Goal: Transaction & Acquisition: Purchase product/service

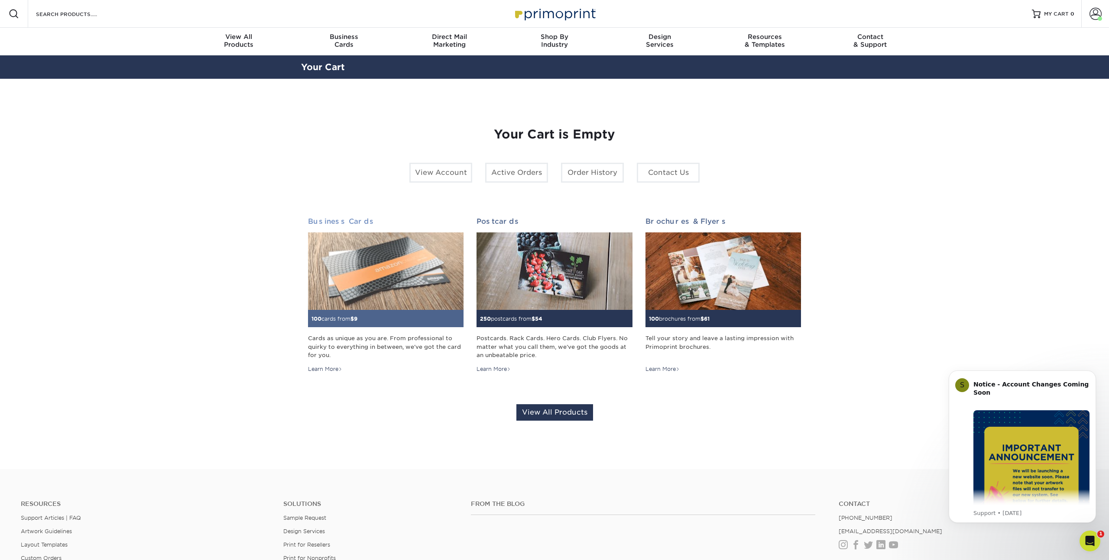
click at [357, 262] on img at bounding box center [385, 272] width 155 height 78
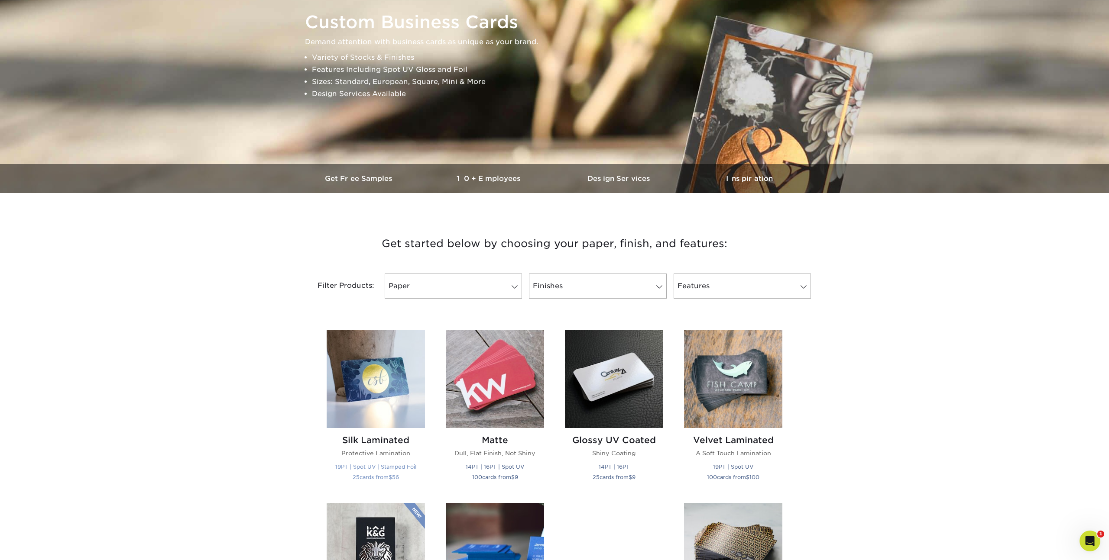
click at [356, 370] on img at bounding box center [375, 379] width 98 height 98
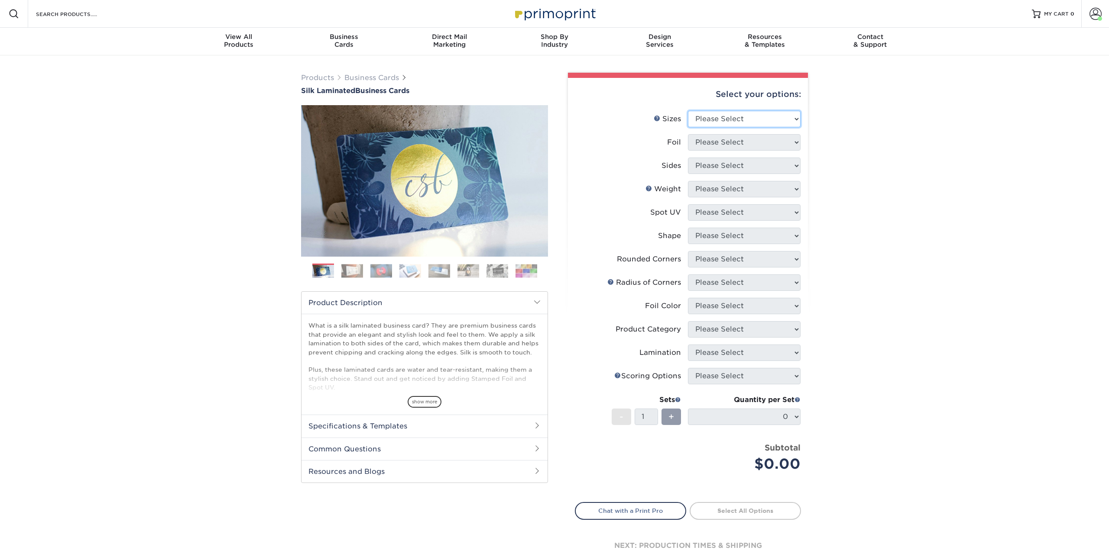
click at [724, 123] on select "Please Select 1.5" x 3.5" - Mini 1.75" x 3.5" - Mini 2" x 2" - Square 2" x 3" -…" at bounding box center [744, 119] width 113 height 16
select select "2.00x3.50"
click at [688, 111] on select "Please Select 1.5" x 3.5" - Mini 1.75" x 3.5" - Mini 2" x 2" - Square 2" x 3" -…" at bounding box center [744, 119] width 113 height 16
click at [717, 139] on select "Please Select Yes No" at bounding box center [744, 142] width 113 height 16
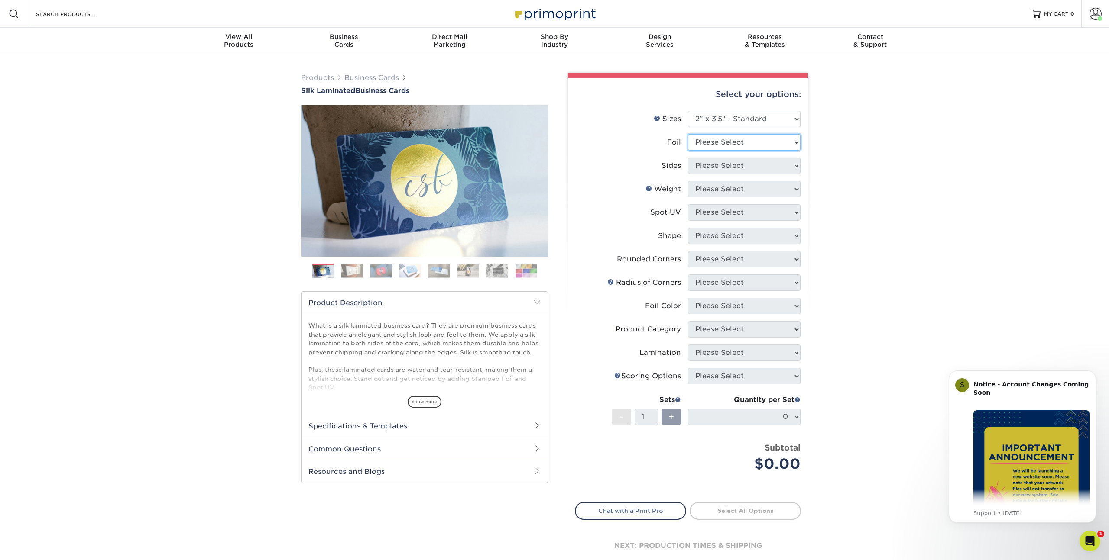
select select "0"
click at [688, 134] on select "Please Select Yes No" at bounding box center [744, 142] width 113 height 16
click at [713, 171] on select "Please Select Print Both Sides Print Front Only" at bounding box center [744, 166] width 113 height 16
select select "13abbda7-1d64-4f25-8bb2-c179b224825d"
click at [688, 158] on select "Please Select Print Both Sides Print Front Only" at bounding box center [744, 166] width 113 height 16
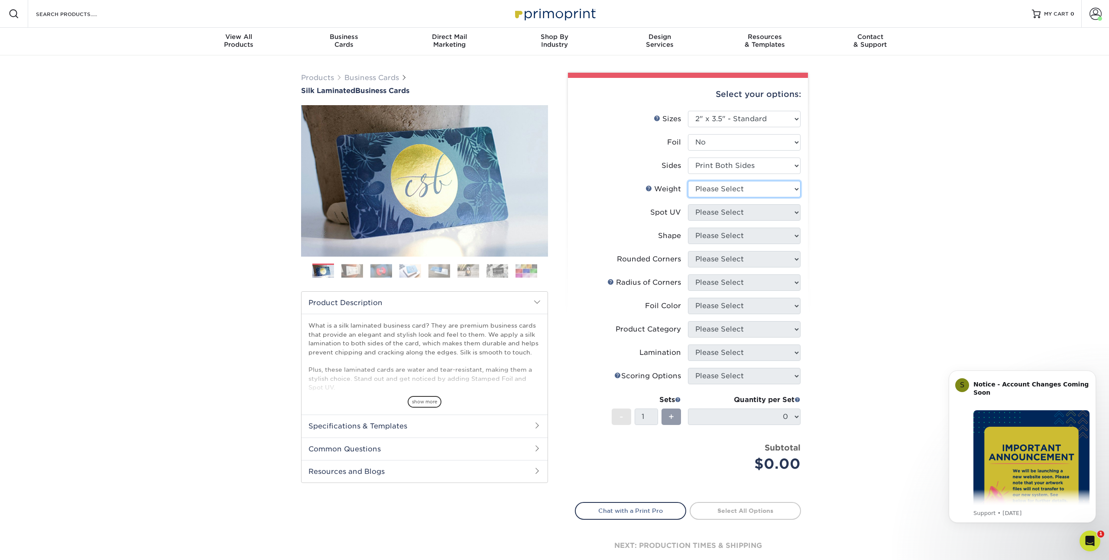
click at [713, 188] on select "Please Select 16PT" at bounding box center [744, 189] width 113 height 16
select select "16PT"
click at [688, 181] on select "Please Select 16PT" at bounding box center [744, 189] width 113 height 16
click at [713, 211] on select "Please Select No Spot UV Front and Back (Both Sides) Front Only Back Only" at bounding box center [744, 212] width 113 height 16
select select "0"
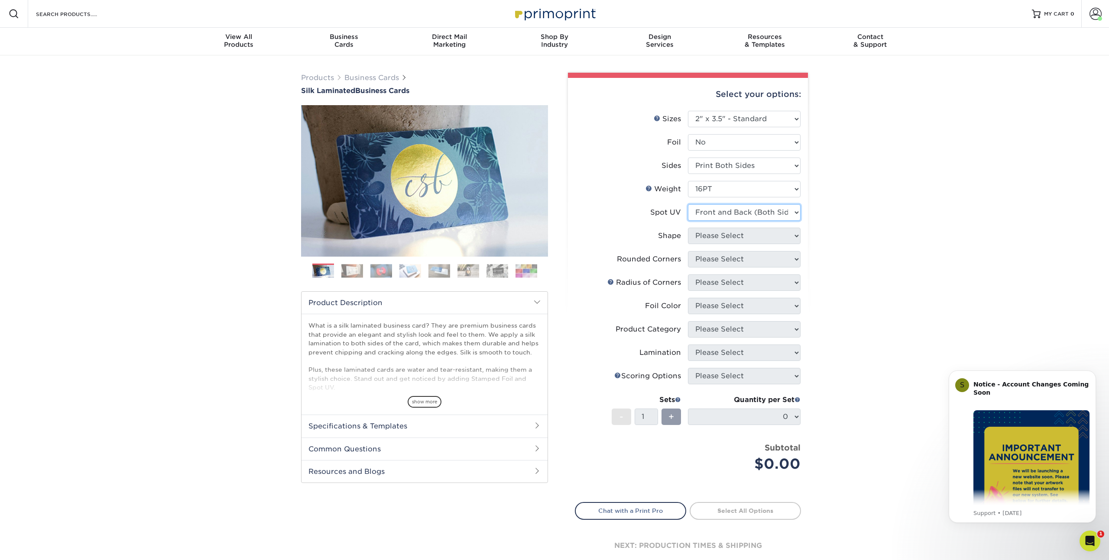
click at [688, 204] on select "Please Select No Spot UV Front and Back (Both Sides) Front Only Back Only" at bounding box center [744, 212] width 113 height 16
click at [710, 238] on select "Please Select Standard" at bounding box center [744, 236] width 113 height 16
select select "standard"
click at [688, 228] on select "Please Select Standard" at bounding box center [744, 236] width 113 height 16
click at [707, 259] on select "Please Select Yes - Round 2 Corners Yes - Round 4 Corners No" at bounding box center [744, 259] width 113 height 16
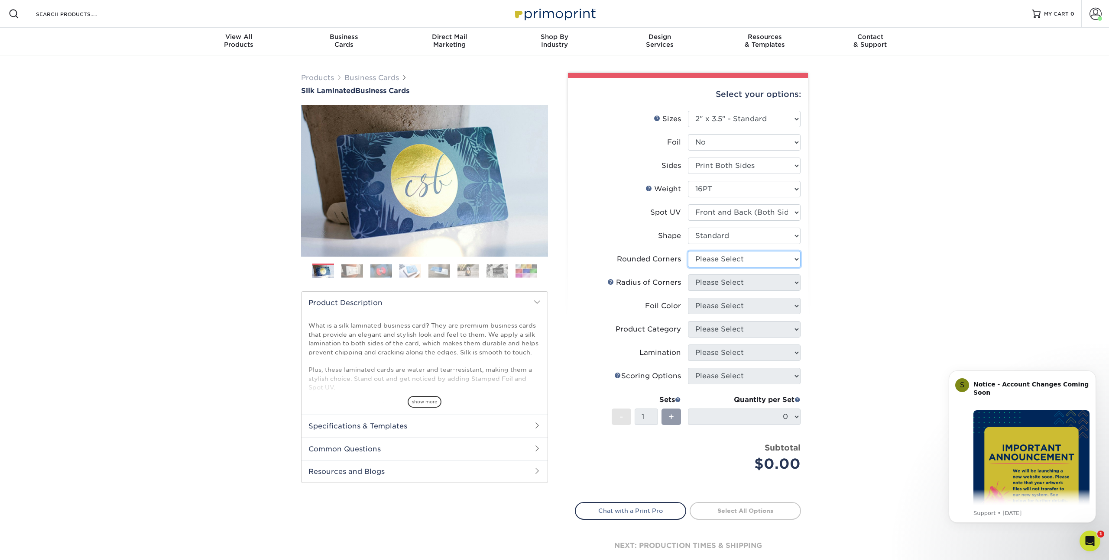
select select "0"
click at [688, 251] on select "Please Select Yes - Round 2 Corners Yes - Round 4 Corners No" at bounding box center [744, 259] width 113 height 16
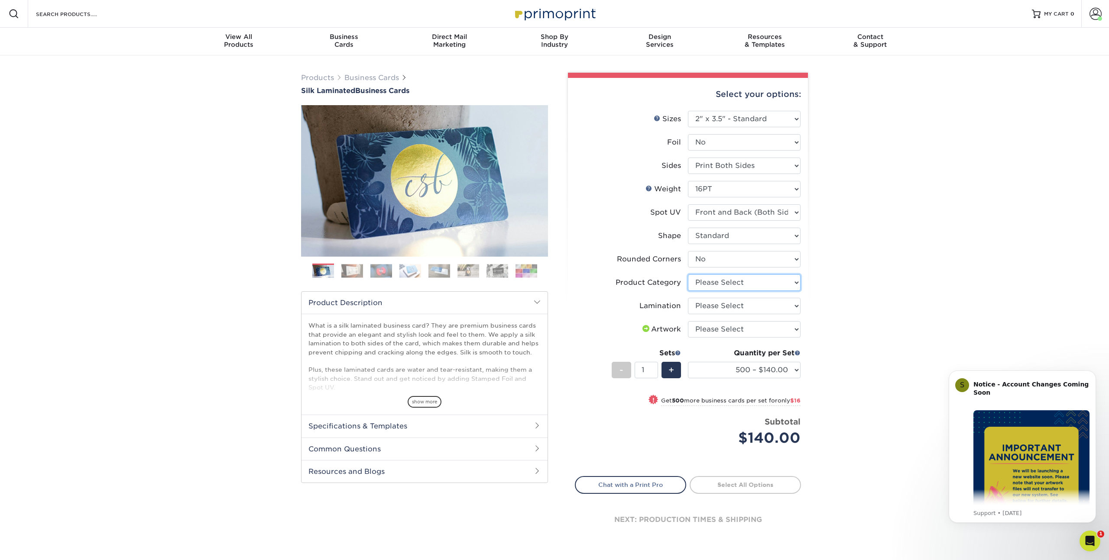
click at [731, 282] on select "Please Select Business Cards" at bounding box center [744, 283] width 113 height 16
select select "3b5148f1-0588-4f88-a218-97bcfdce65c1"
click at [688, 275] on select "Please Select Business Cards" at bounding box center [744, 283] width 113 height 16
click at [716, 305] on select "Please Select Silk" at bounding box center [744, 306] width 113 height 16
select select "ccacb42f-45f7-42d3-bbd3-7c8421cf37f0"
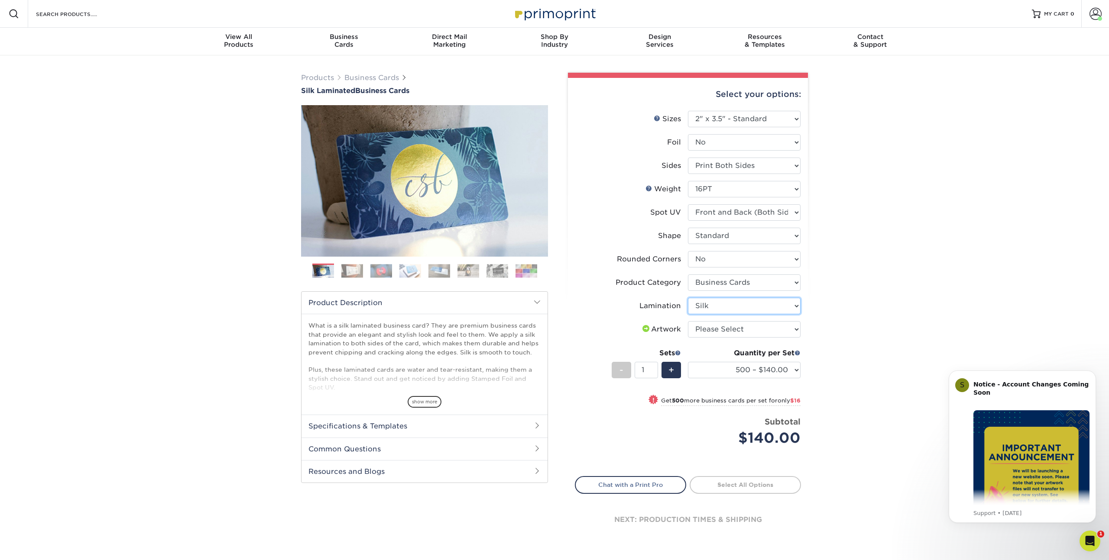
click at [688, 298] on select "Please Select Silk" at bounding box center [744, 306] width 113 height 16
click at [711, 332] on select "Please Select I will upload files I need a design - $100" at bounding box center [744, 329] width 113 height 16
select select "upload"
click at [688, 321] on select "Please Select I will upload files I need a design - $100" at bounding box center [744, 329] width 113 height 16
click at [744, 493] on div "Proceed to Shipping" at bounding box center [748, 484] width 120 height 17
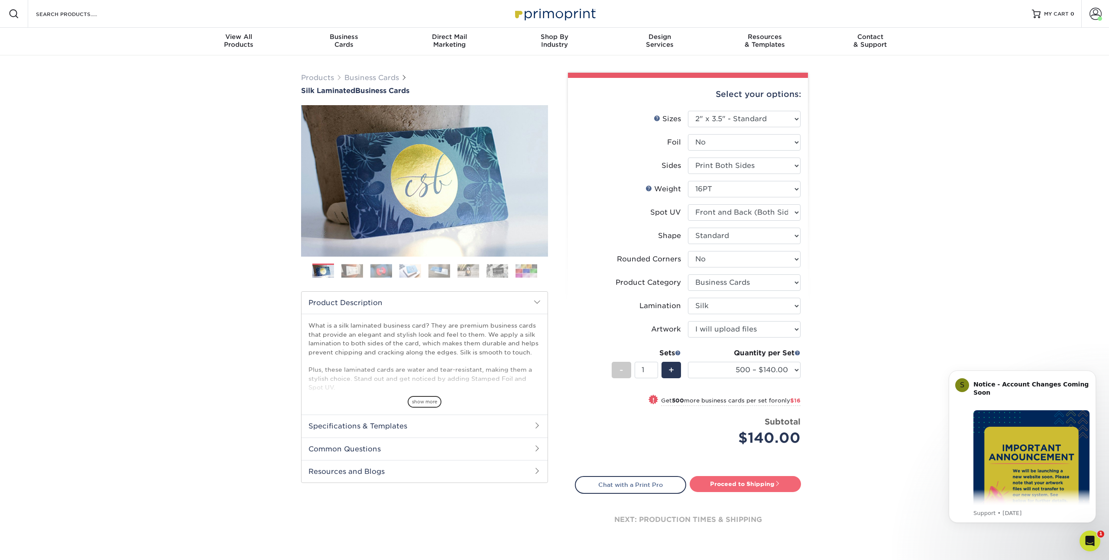
click at [742, 485] on link "Proceed to Shipping" at bounding box center [744, 484] width 111 height 16
type input "Set 1"
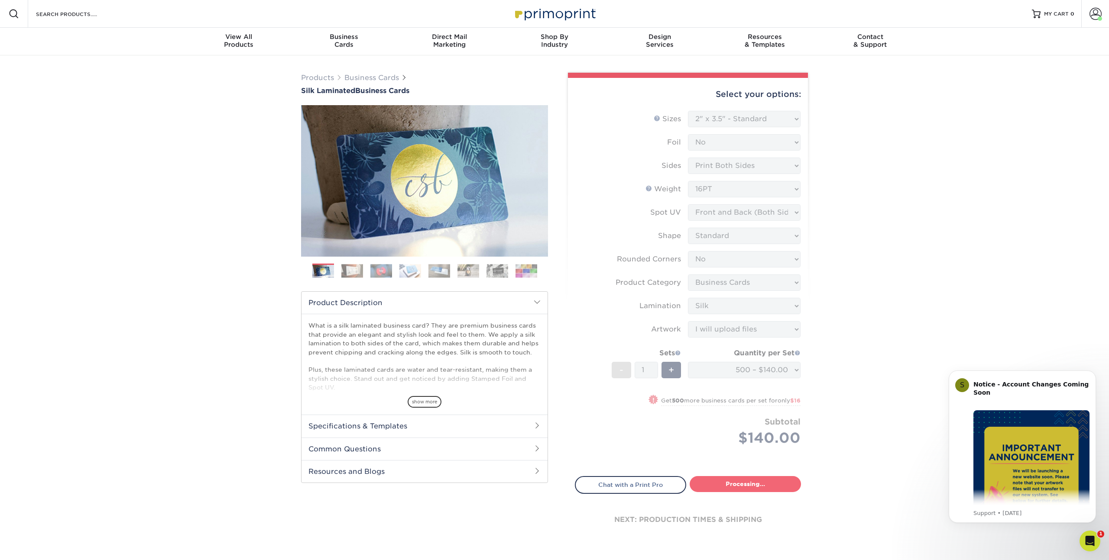
select select "a02e7c76-bdf4-4cc9-8b1d-1aa03151ab1e"
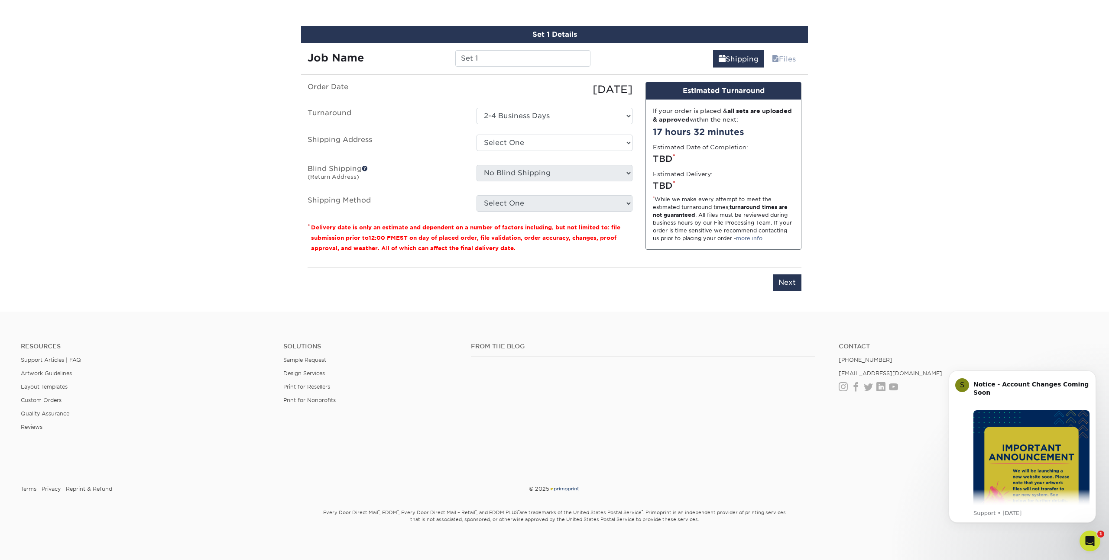
scroll to position [500, 0]
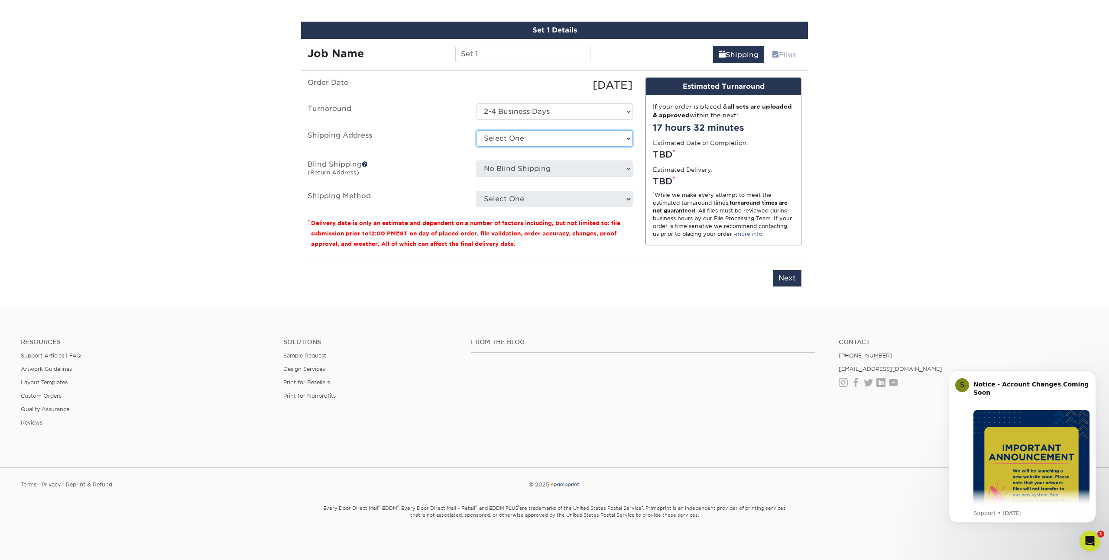
click at [516, 136] on select "Select One [PERSON_NAME] Cards [PERSON_NAME] Business Cards [PERSON_NAME] [PERS…" at bounding box center [554, 138] width 156 height 16
select select "199273"
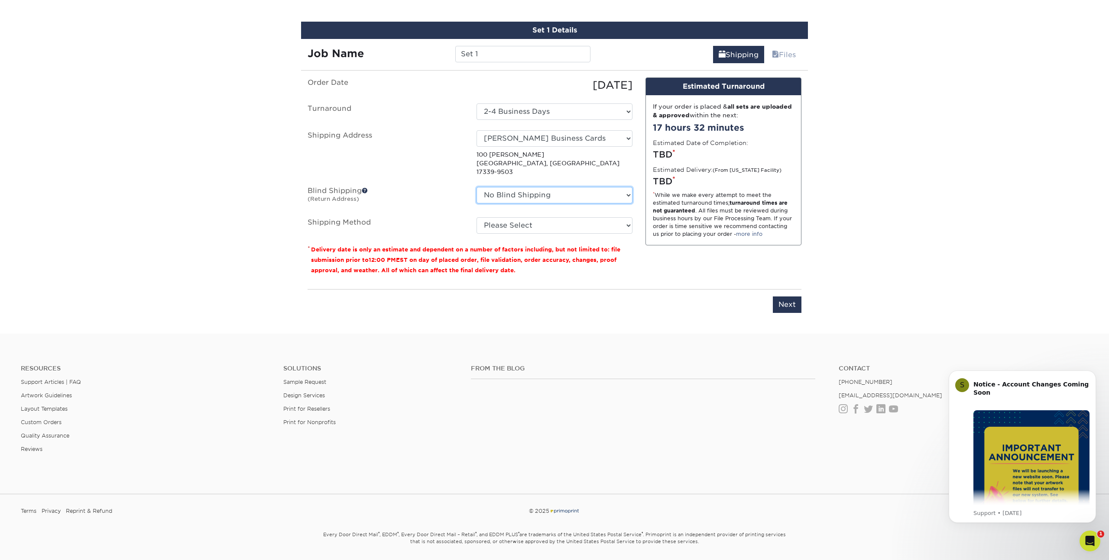
click at [503, 191] on select "No Blind Shipping [PERSON_NAME] Cards [PERSON_NAME] Business Cards [PERSON_NAME…" at bounding box center [554, 195] width 156 height 16
select select "199273"
click at [476, 187] on select "No Blind Shipping [PERSON_NAME] Cards [PERSON_NAME] Business Cards [PERSON_NAME…" at bounding box center [554, 195] width 156 height 16
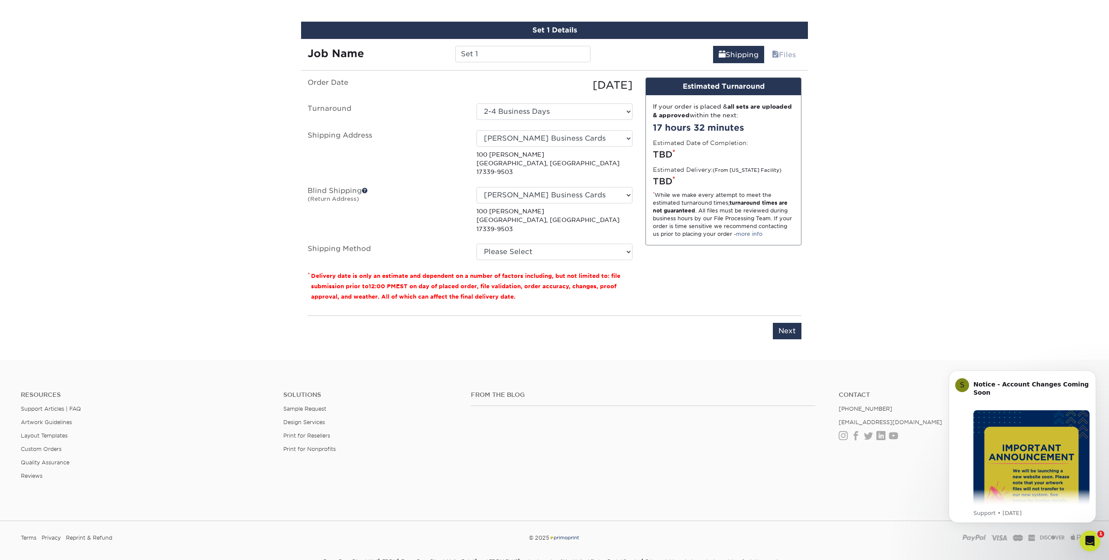
click at [543, 212] on p "[STREET_ADDRESS][PERSON_NAME]" at bounding box center [554, 220] width 156 height 26
click at [536, 244] on select "Please Select Ground Shipping (+$8.96) 3 Day Shipping Service (+$20.04) 2 Day A…" at bounding box center [554, 252] width 156 height 16
select select "03"
click at [476, 244] on select "Please Select Ground Shipping (+$8.96) 3 Day Shipping Service (+$20.04) 2 Day A…" at bounding box center [554, 252] width 156 height 16
click at [792, 323] on input "Next" at bounding box center [787, 331] width 29 height 16
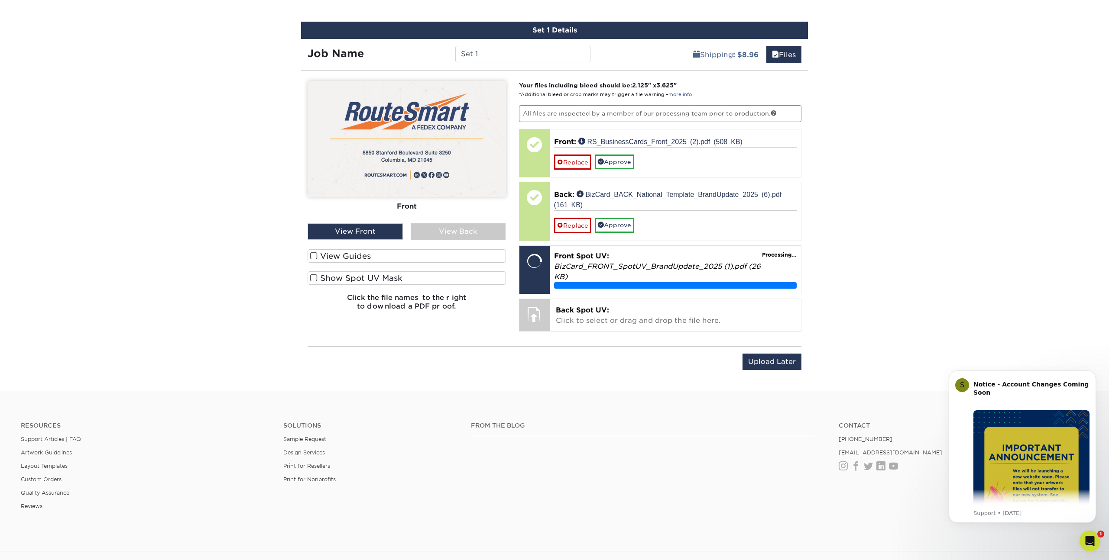
click at [312, 254] on span at bounding box center [313, 256] width 7 height 8
click at [0, 0] on input "View Guides" at bounding box center [0, 0] width 0 height 0
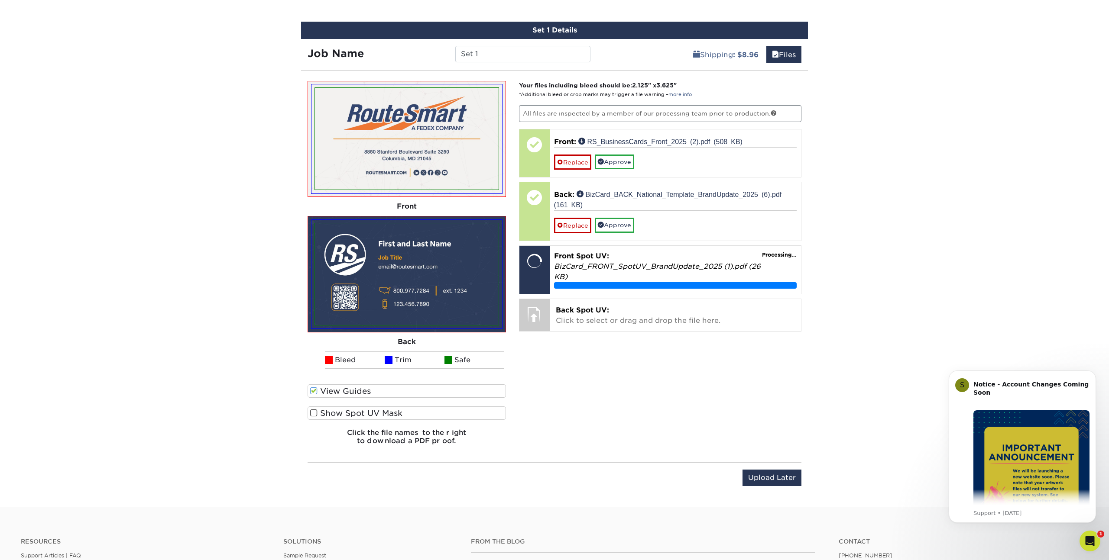
click at [312, 415] on span at bounding box center [313, 413] width 7 height 8
click at [0, 0] on input "Show Spot UV Mask" at bounding box center [0, 0] width 0 height 0
